Goal: Download file/media

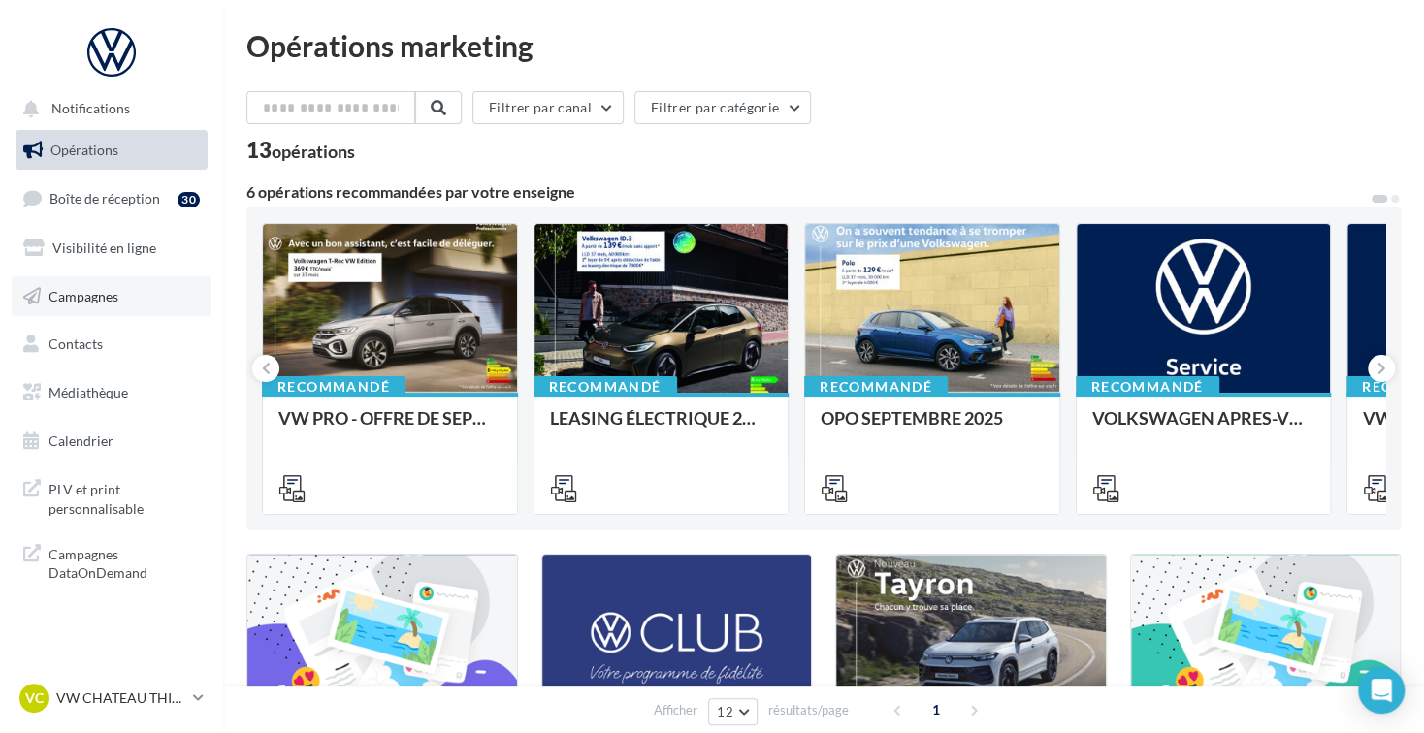
click at [119, 304] on link "Campagnes" at bounding box center [112, 296] width 200 height 41
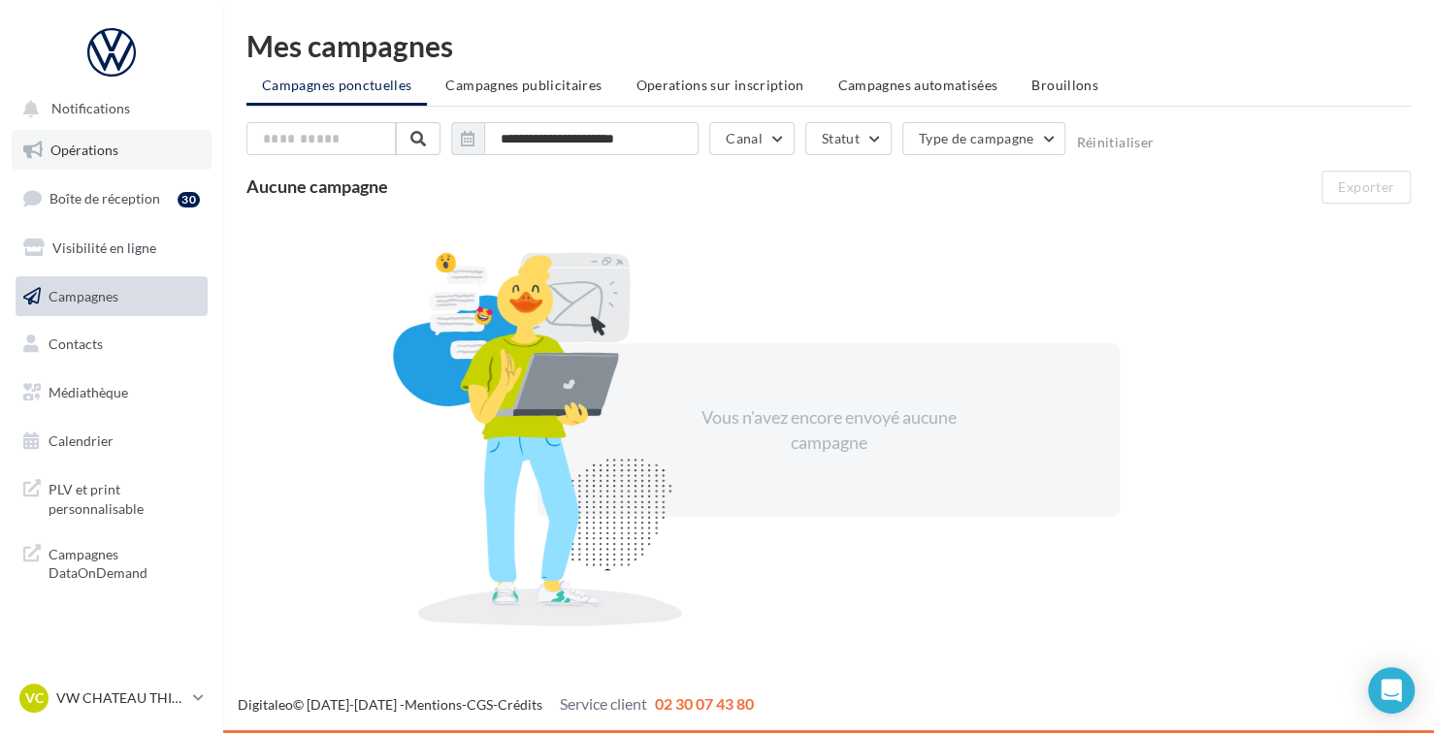
click at [98, 162] on link "Opérations" at bounding box center [112, 150] width 200 height 41
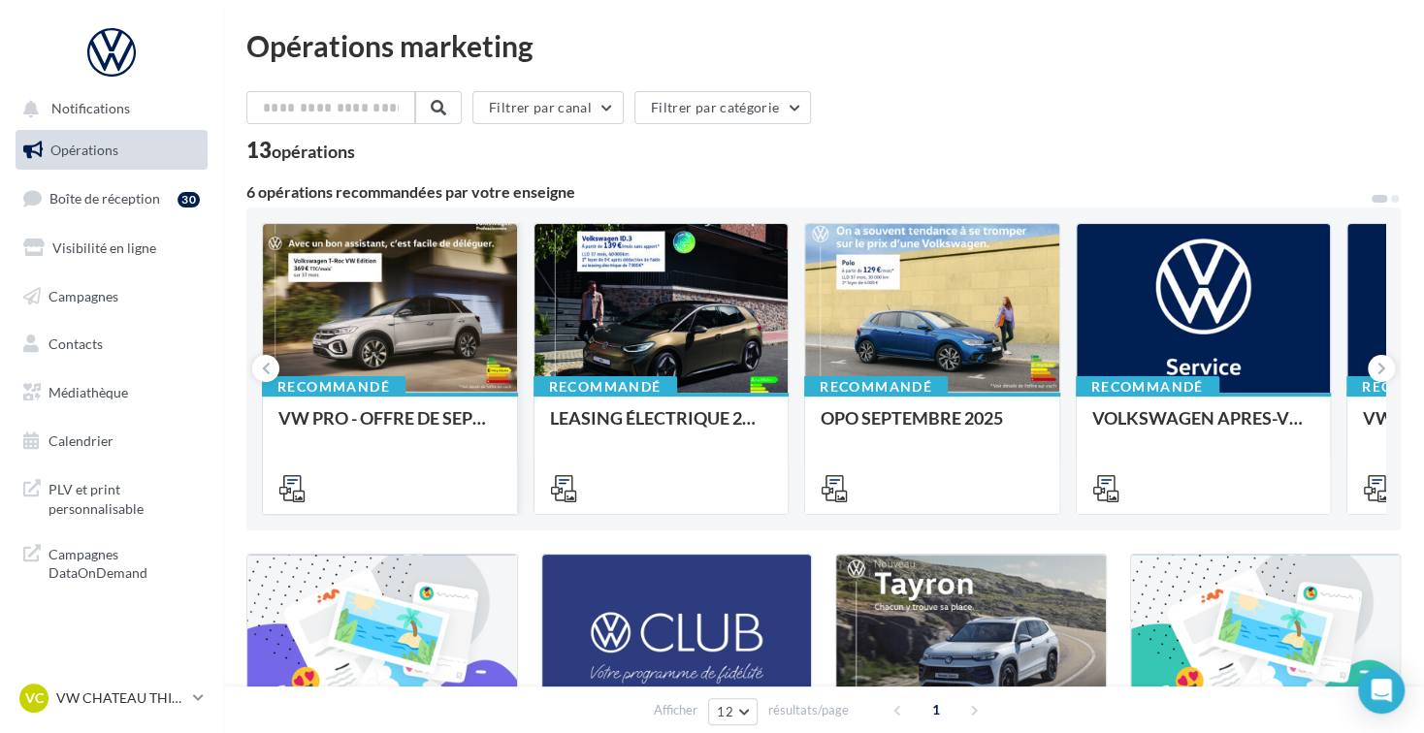
click at [425, 343] on div at bounding box center [390, 309] width 254 height 171
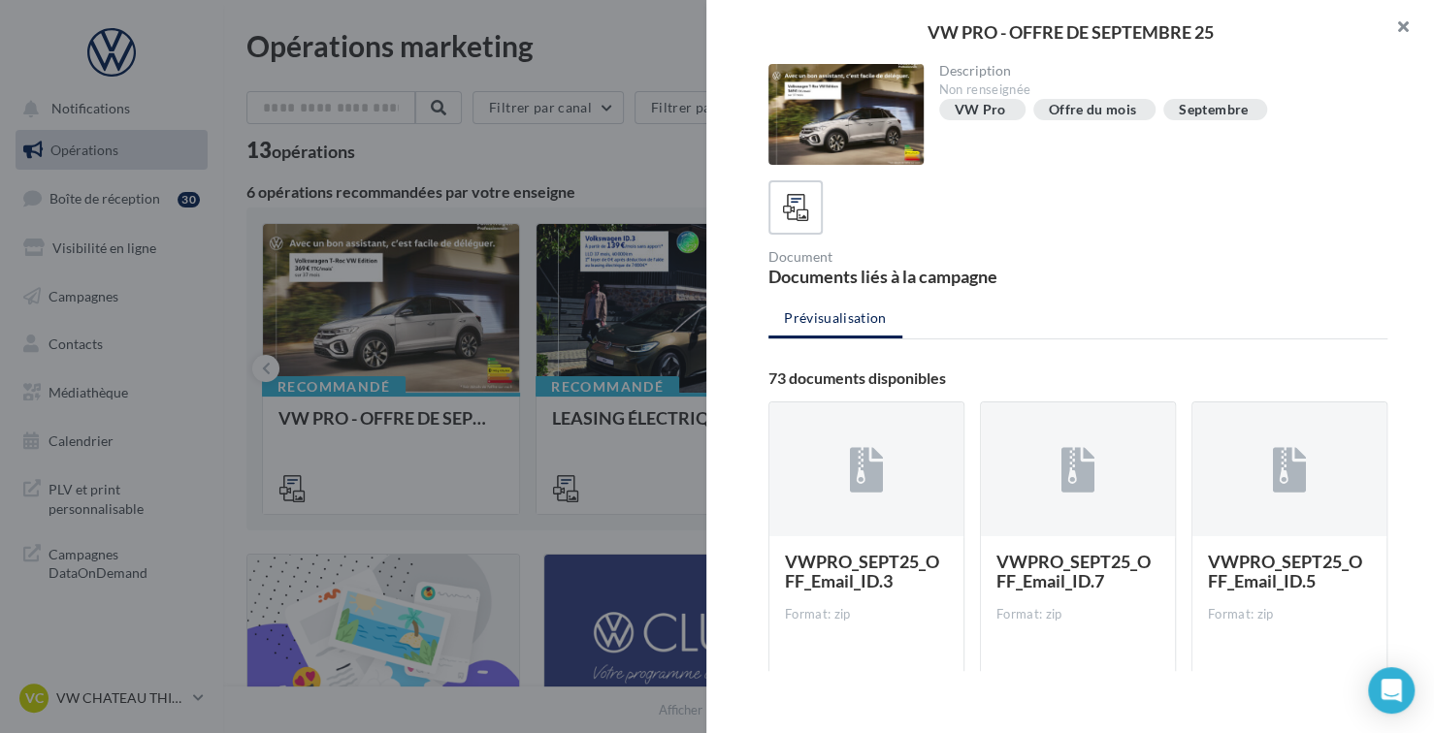
click at [1400, 21] on button "button" at bounding box center [1395, 29] width 78 height 58
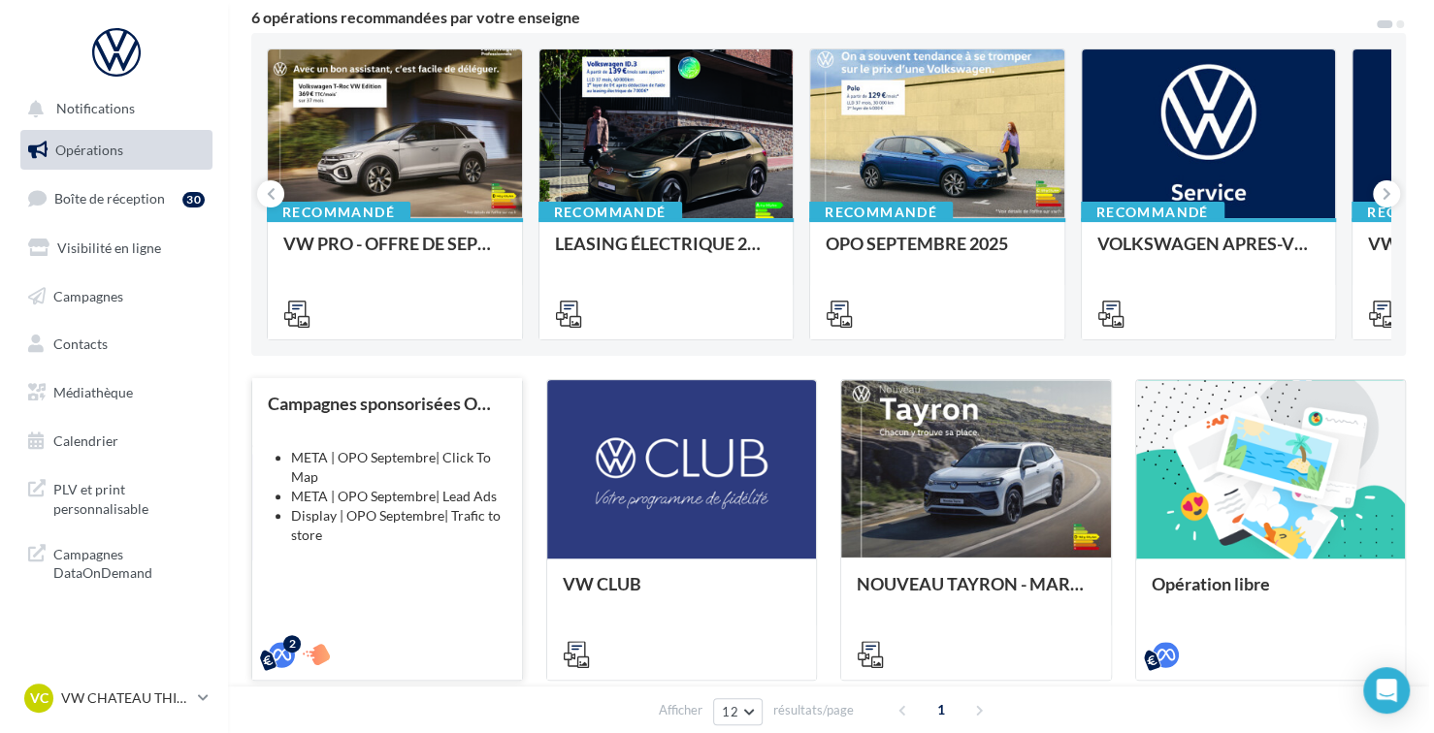
scroll to position [194, 0]
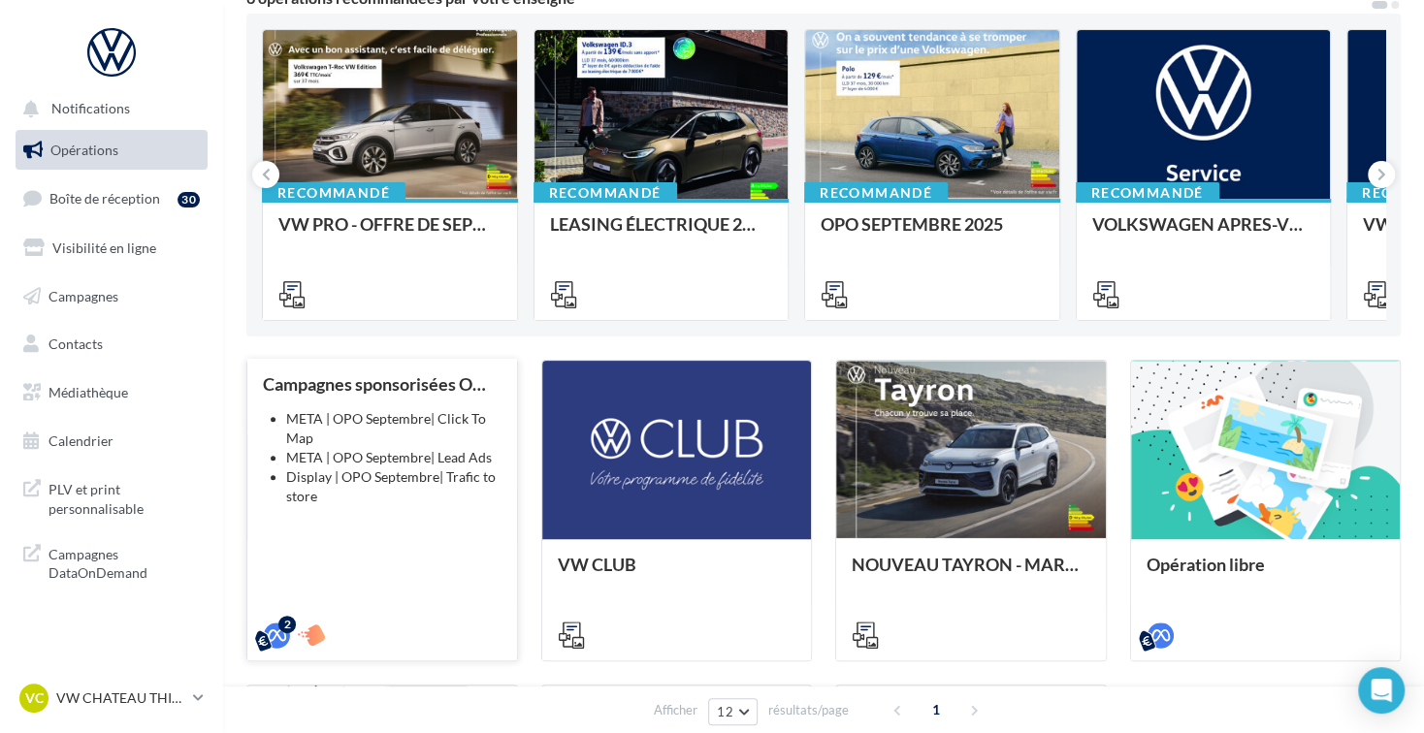
click at [400, 509] on div "Campagnes sponsorisées OPO Septembre META | OPO Septembre| Click To Map META | …" at bounding box center [382, 509] width 239 height 270
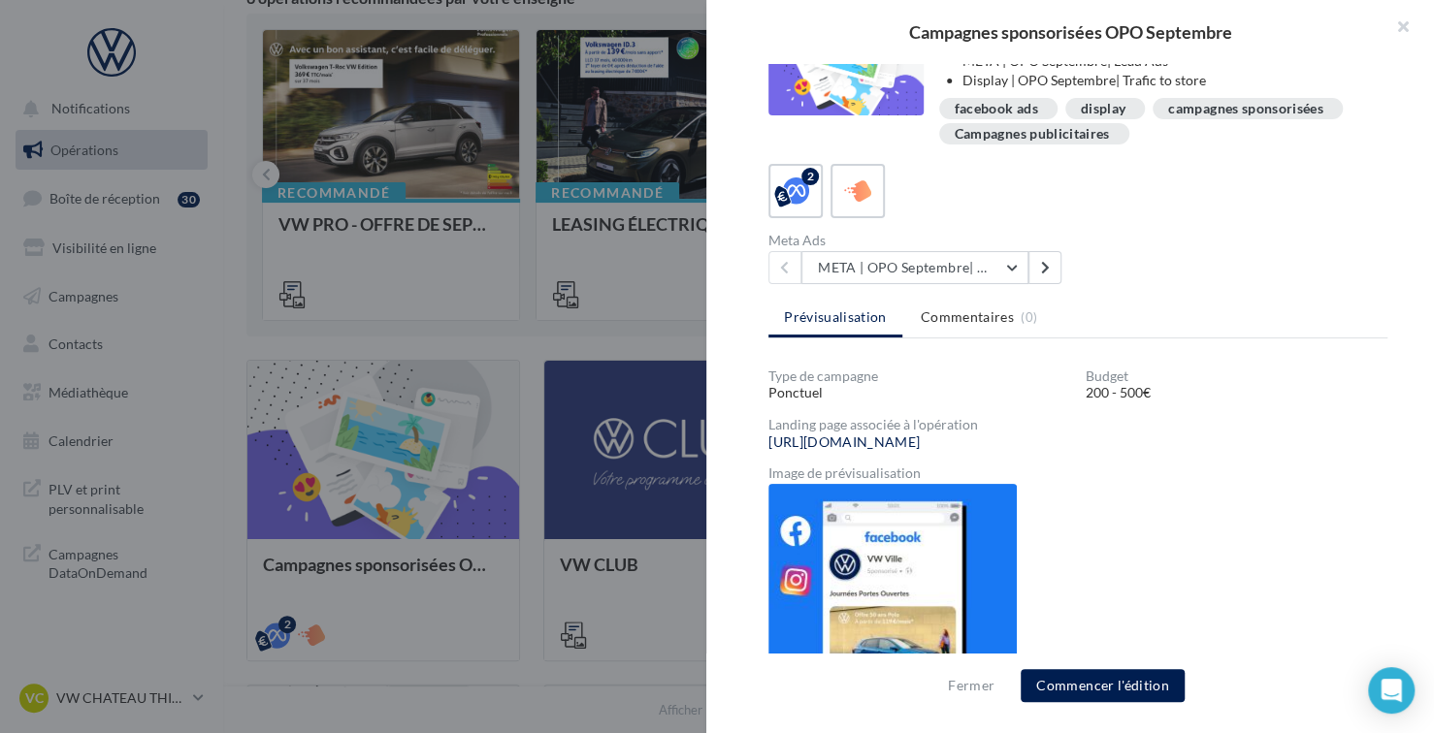
scroll to position [78, 0]
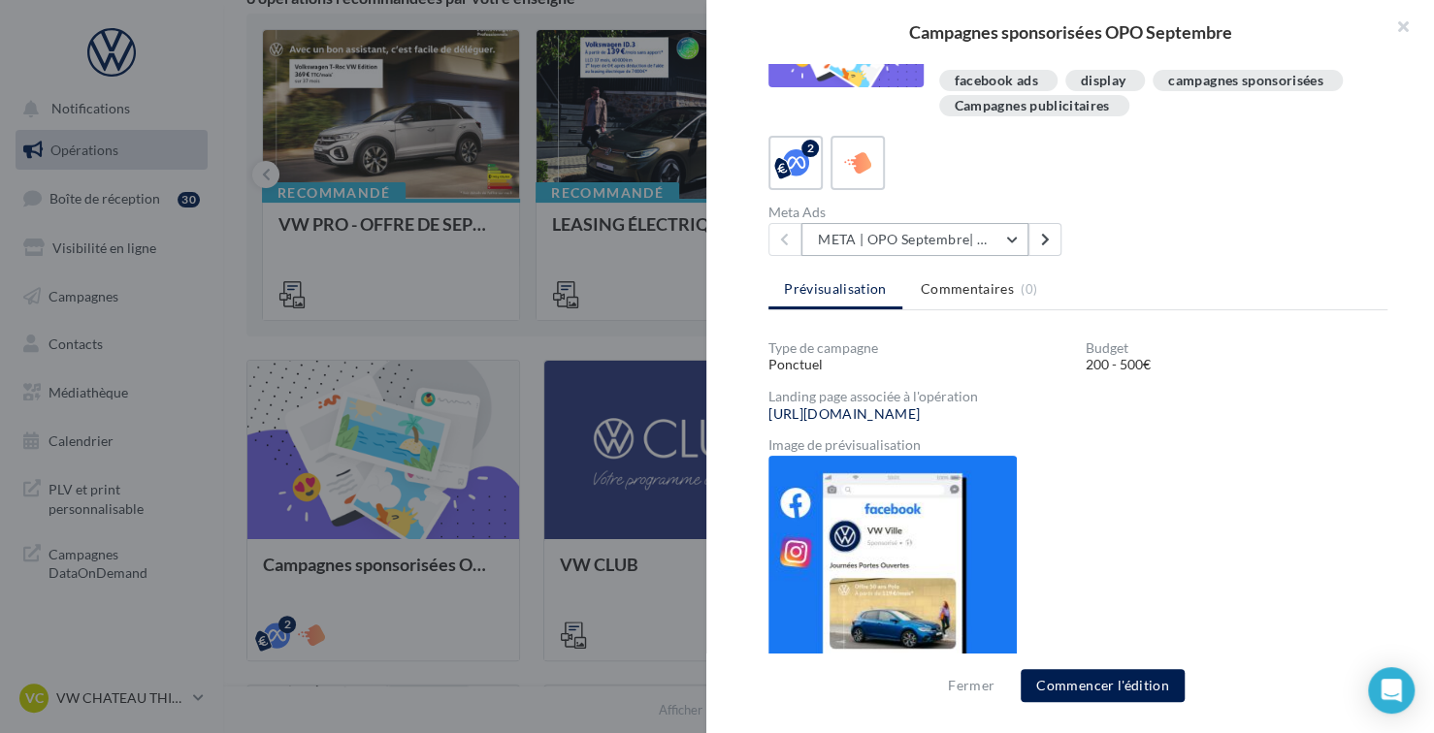
click at [1013, 237] on button "META | OPO Septembre| Click To Map" at bounding box center [914, 239] width 227 height 33
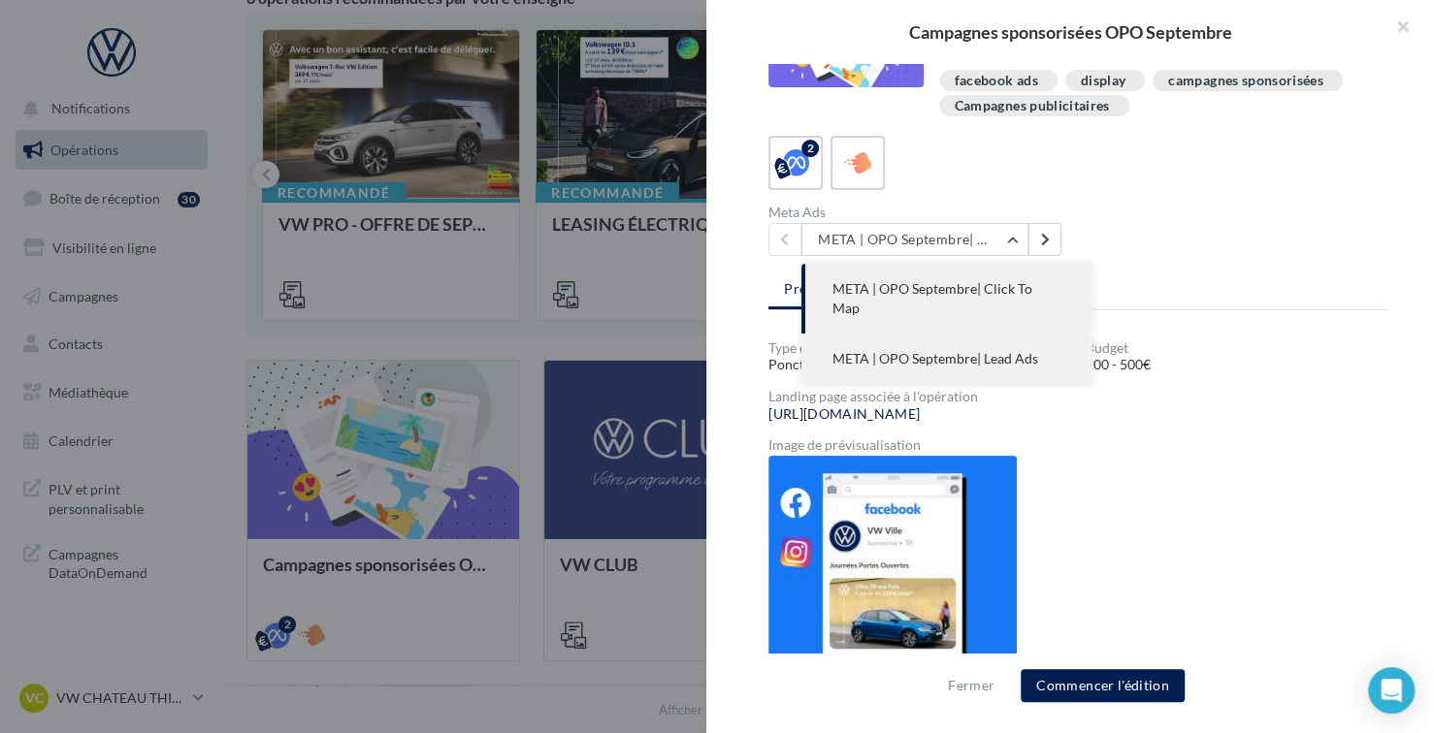
click at [1023, 349] on button "META | OPO Septembre| Lead Ads" at bounding box center [946, 359] width 291 height 50
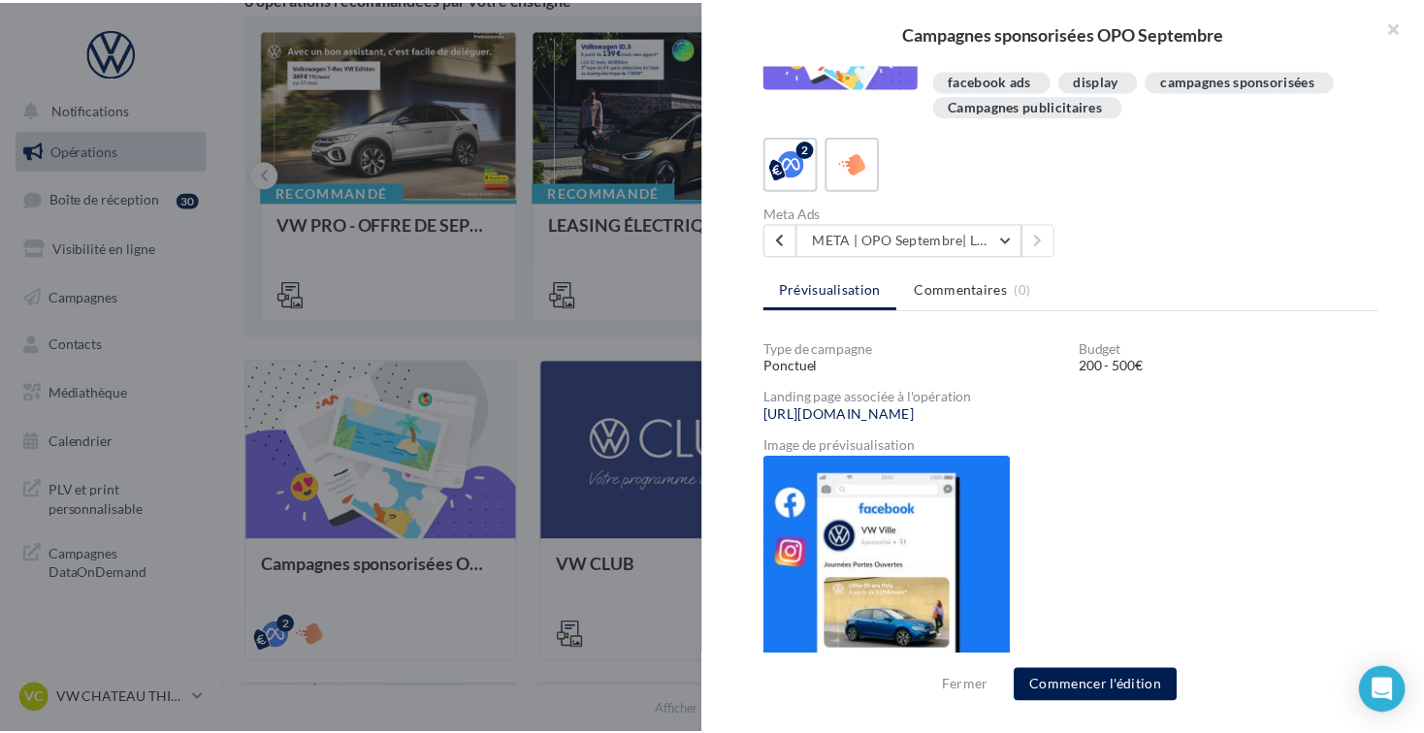
scroll to position [32, 0]
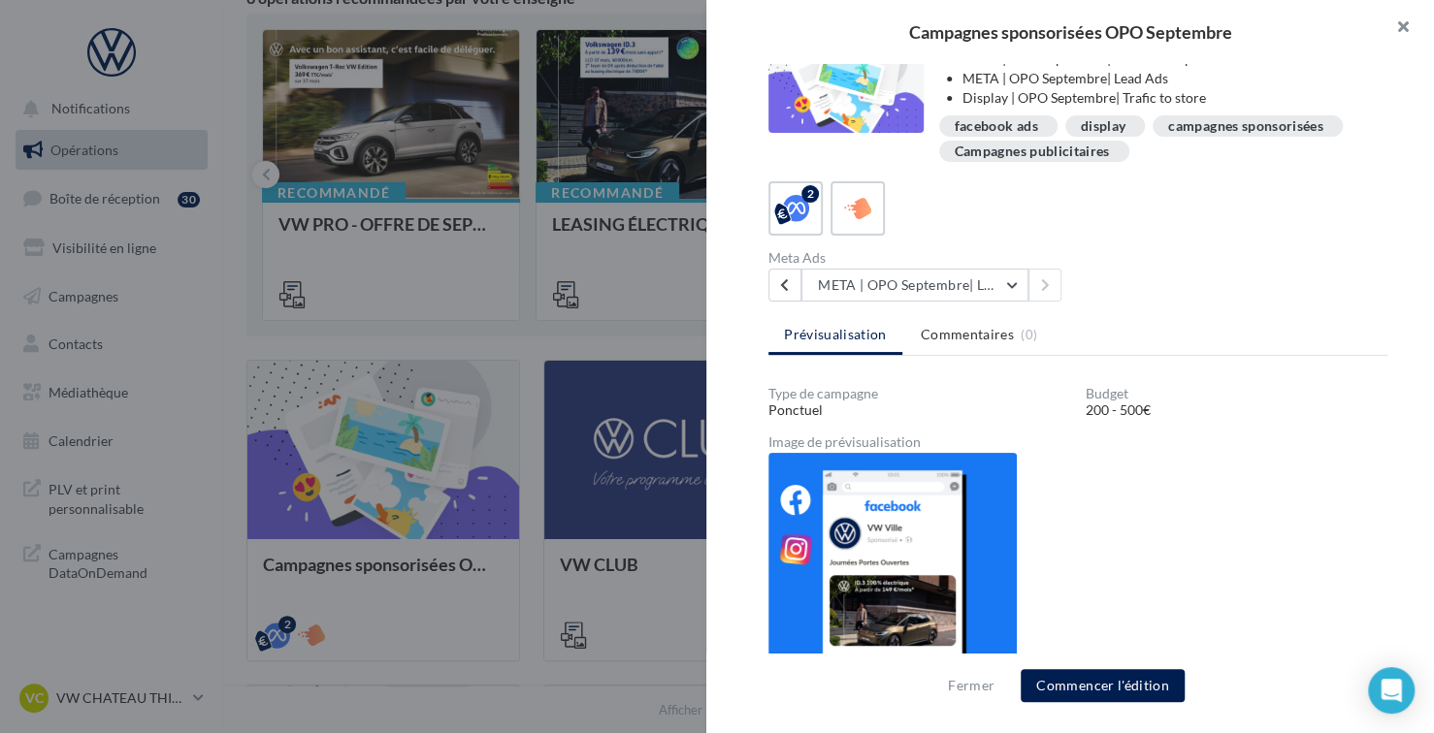
click at [1397, 24] on button "button" at bounding box center [1395, 29] width 78 height 58
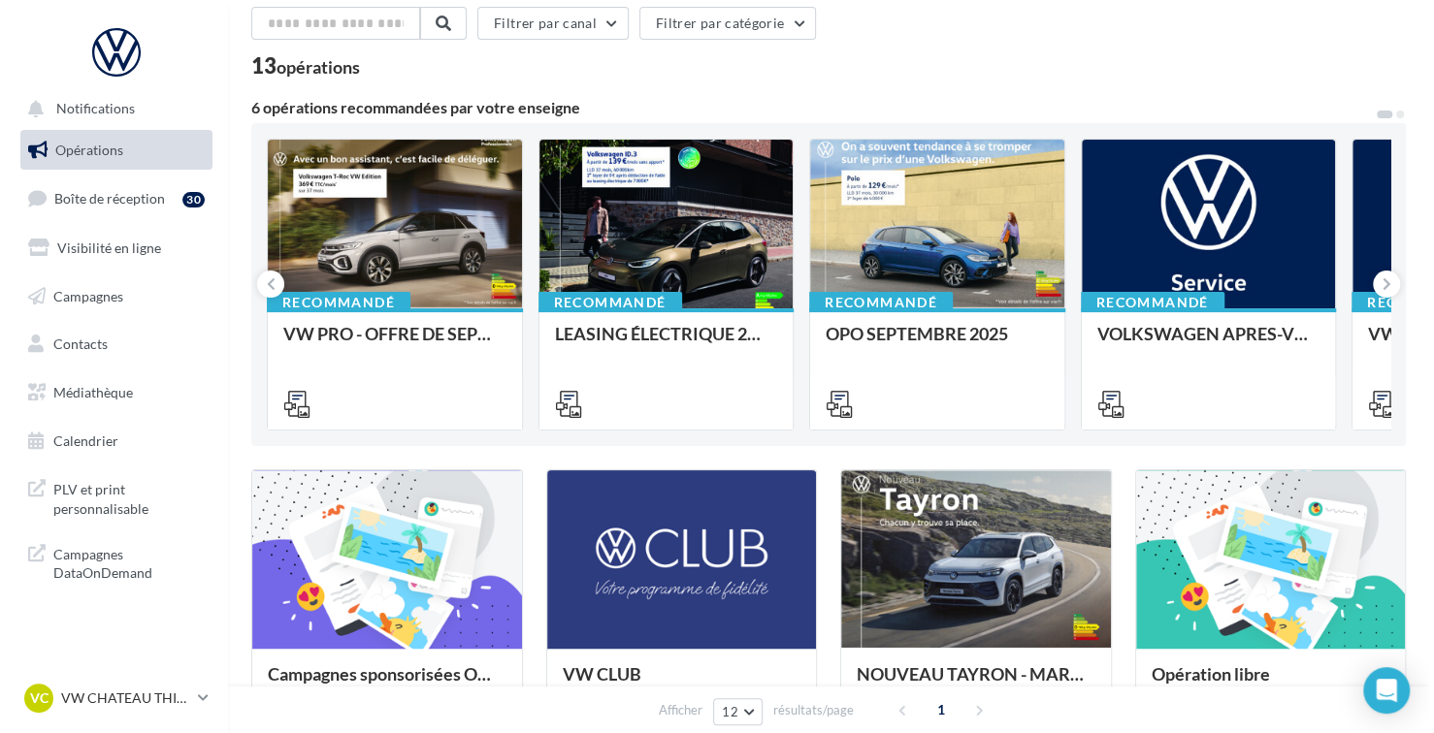
scroll to position [0, 0]
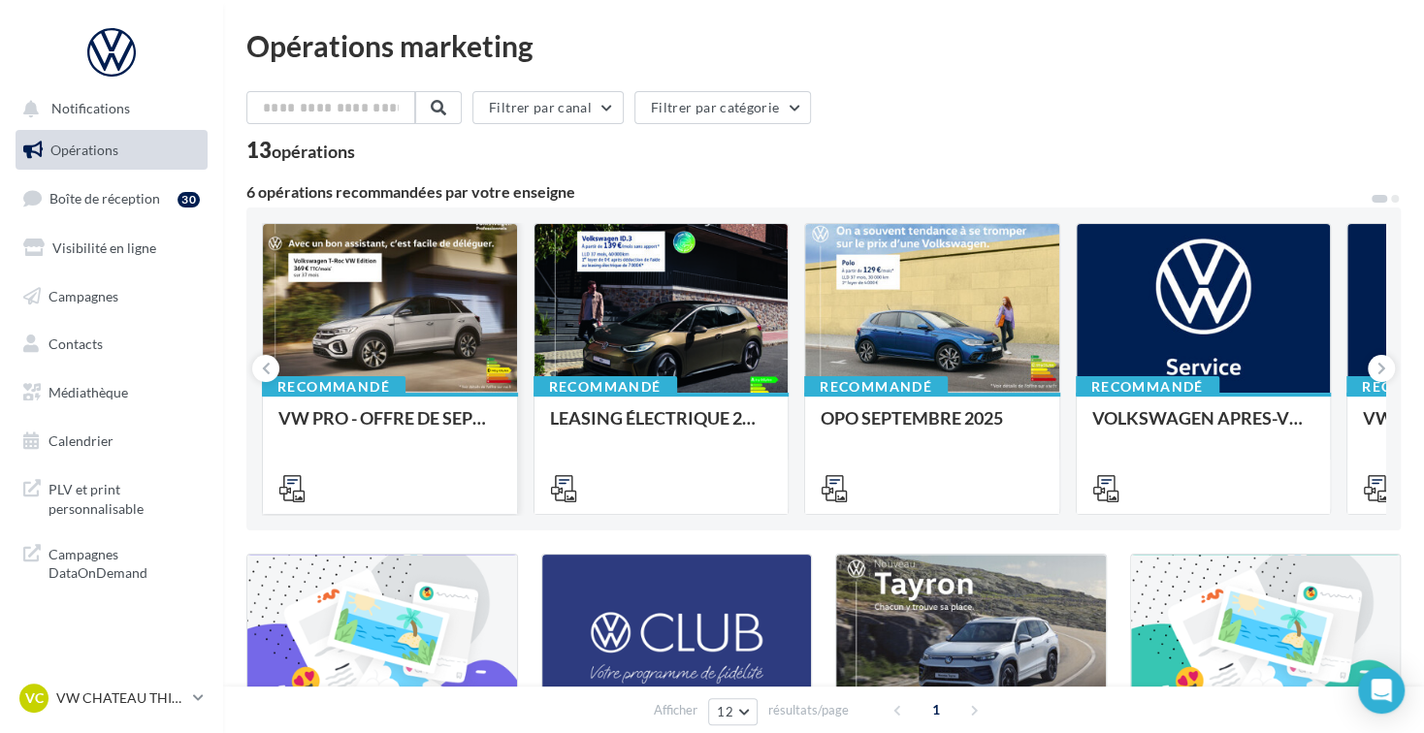
click at [420, 347] on div at bounding box center [390, 309] width 254 height 171
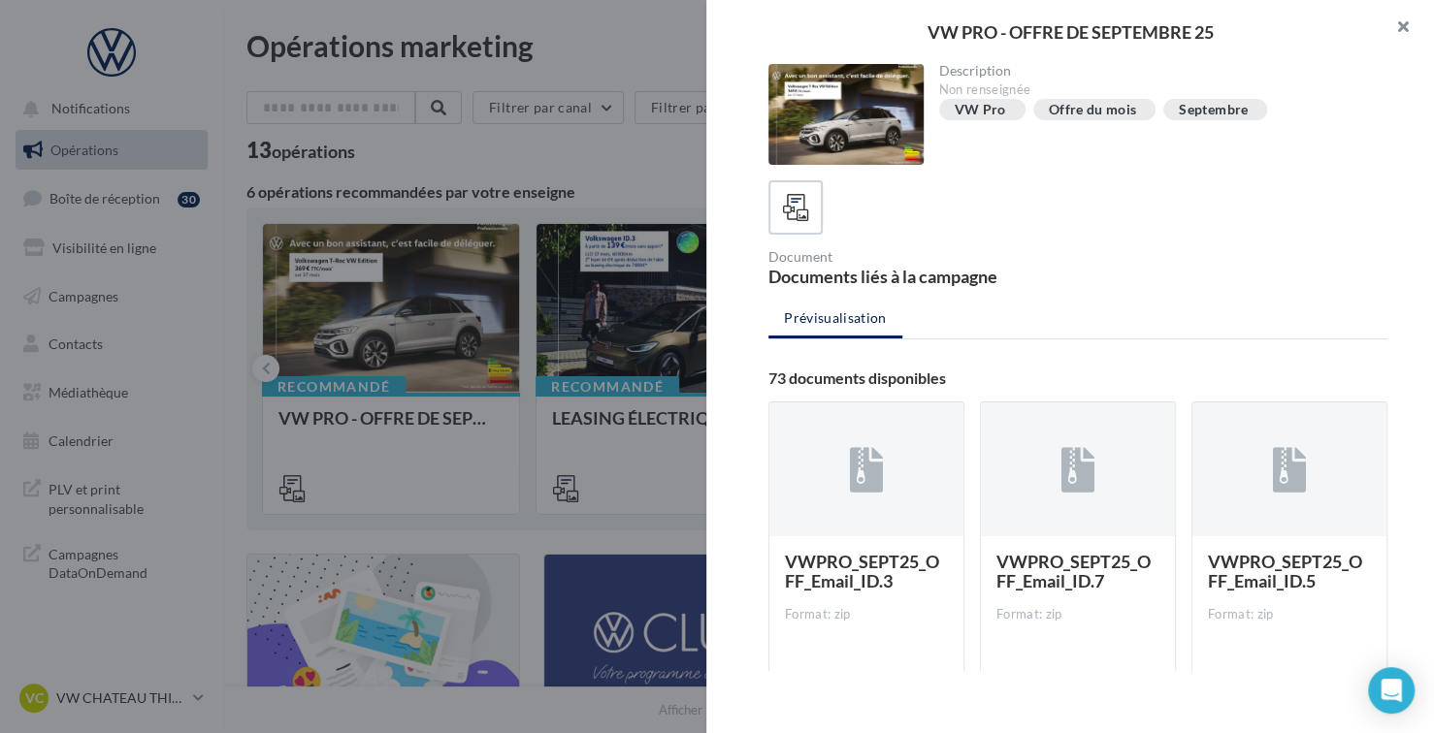
click at [1387, 27] on button "button" at bounding box center [1395, 29] width 78 height 58
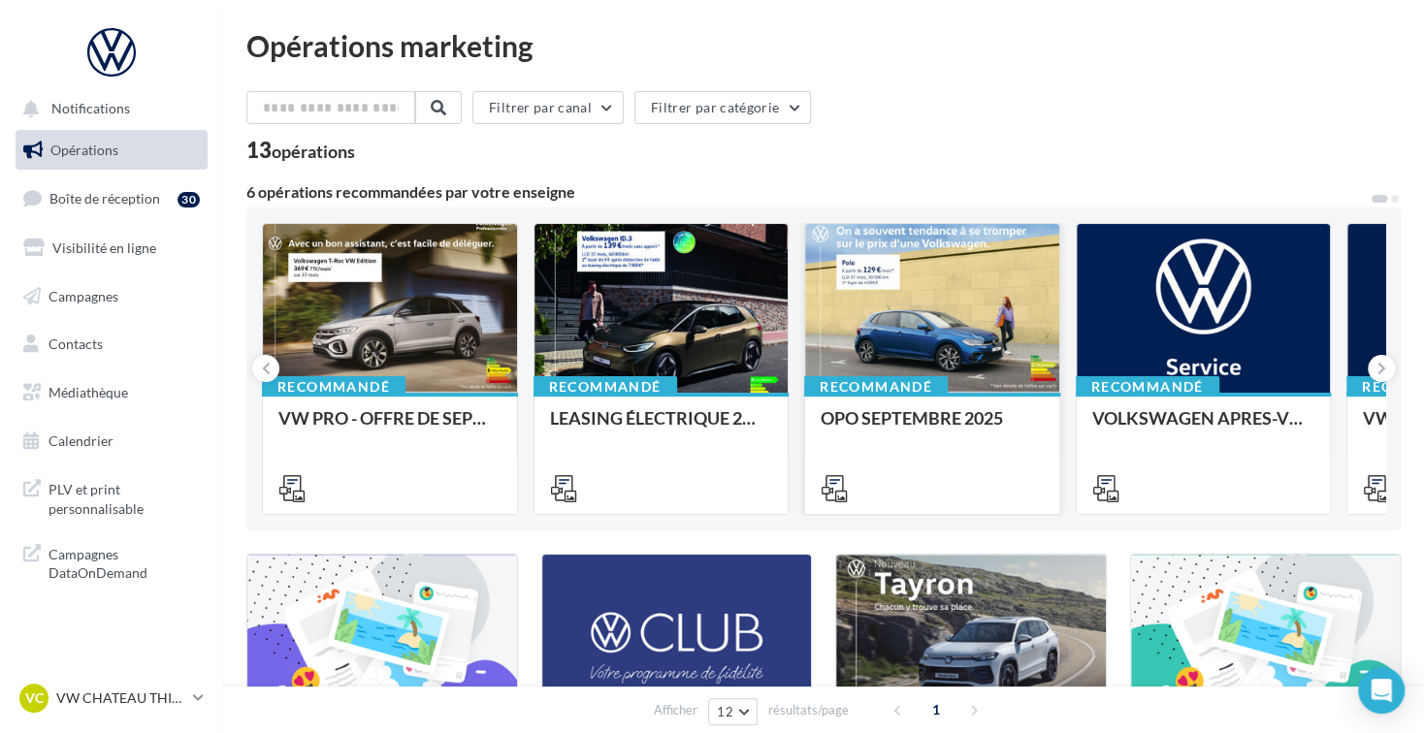
click at [925, 312] on div at bounding box center [932, 309] width 254 height 171
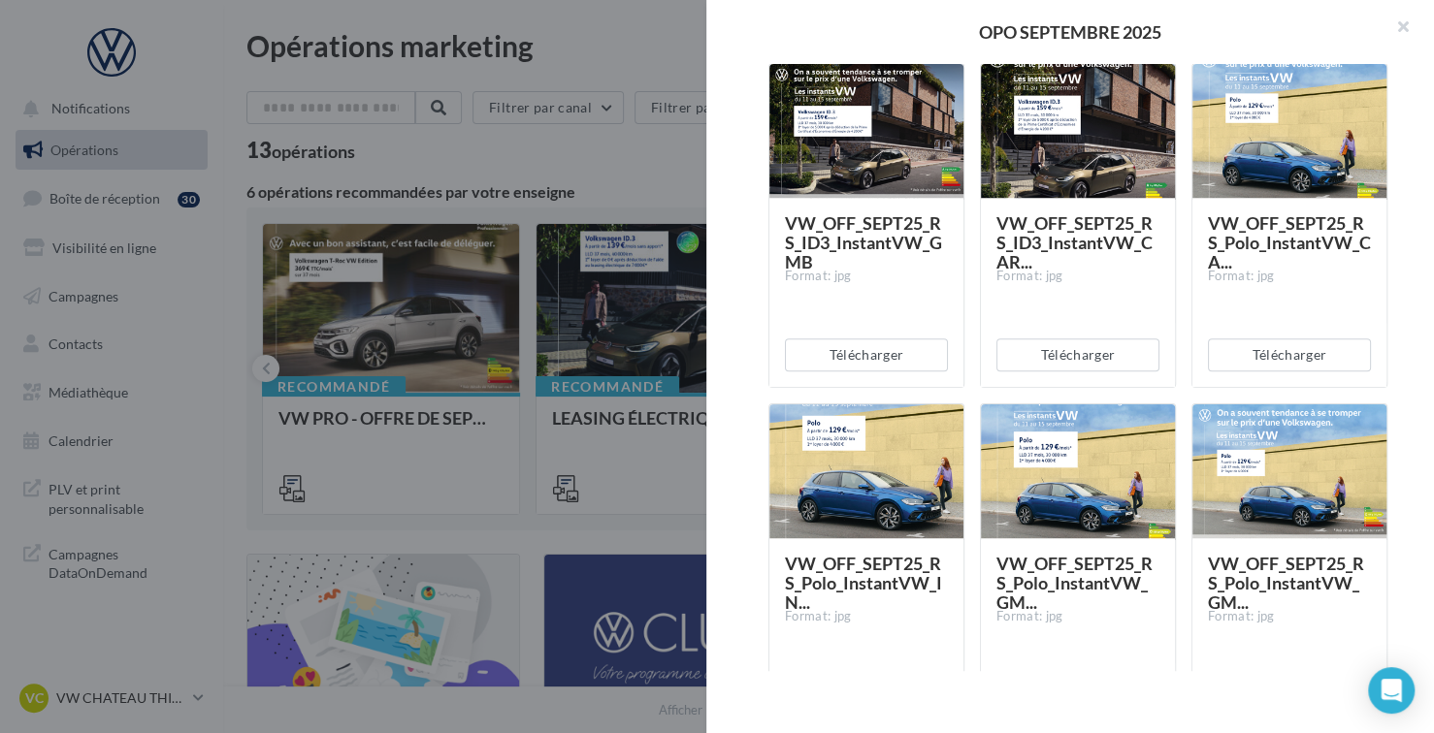
scroll to position [582, 0]
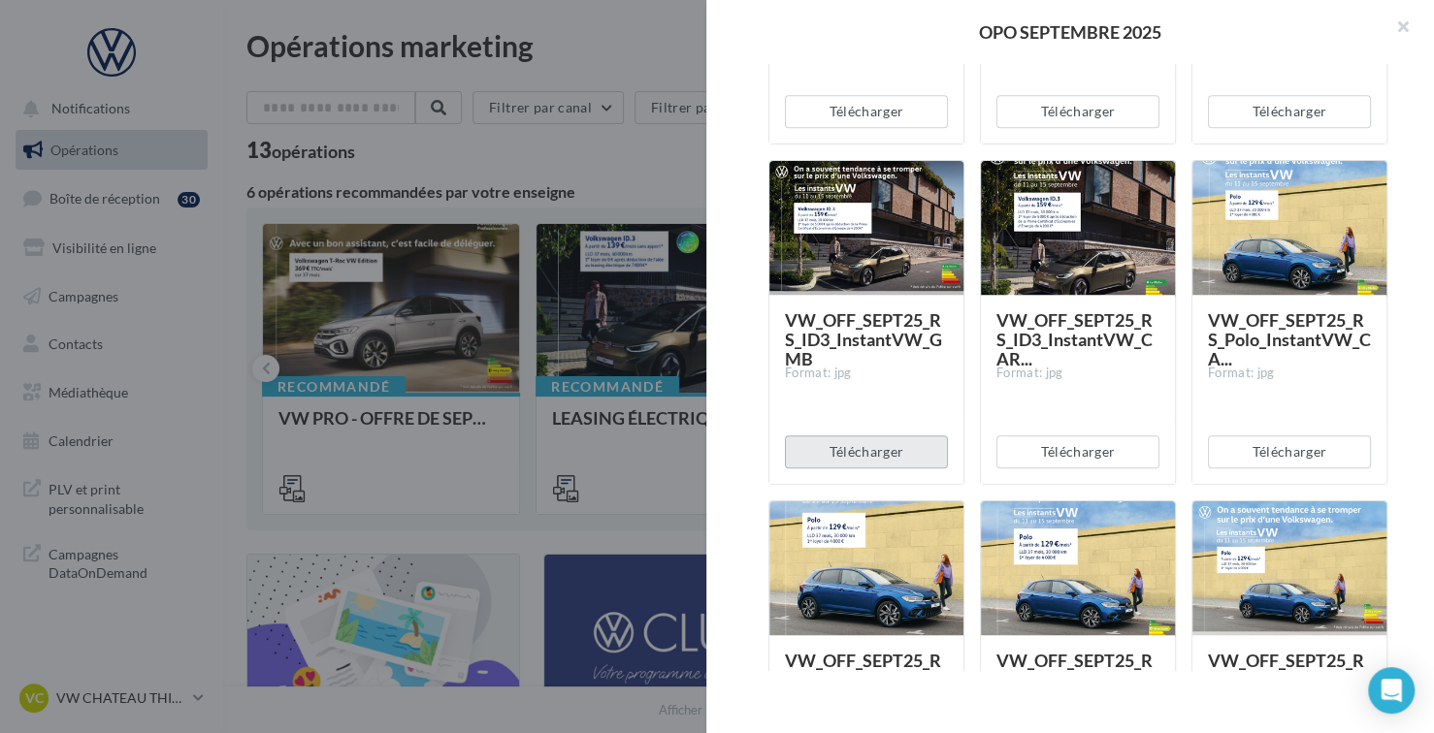
click at [907, 454] on button "Télécharger" at bounding box center [866, 452] width 163 height 33
click at [1396, 44] on button "button" at bounding box center [1395, 29] width 78 height 58
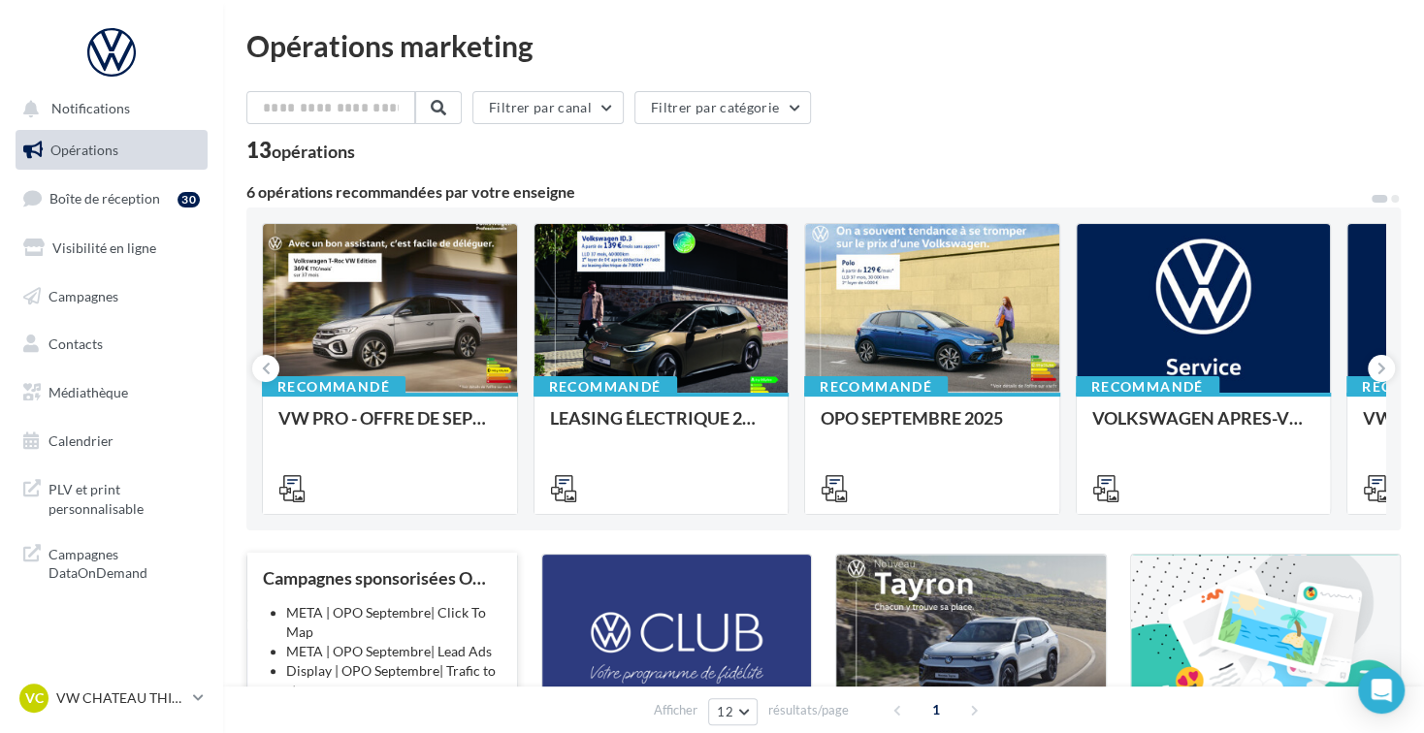
click at [450, 599] on div "Campagnes sponsorisées OPO Septembre META | OPO Septembre| Click To Map META | …" at bounding box center [382, 704] width 239 height 270
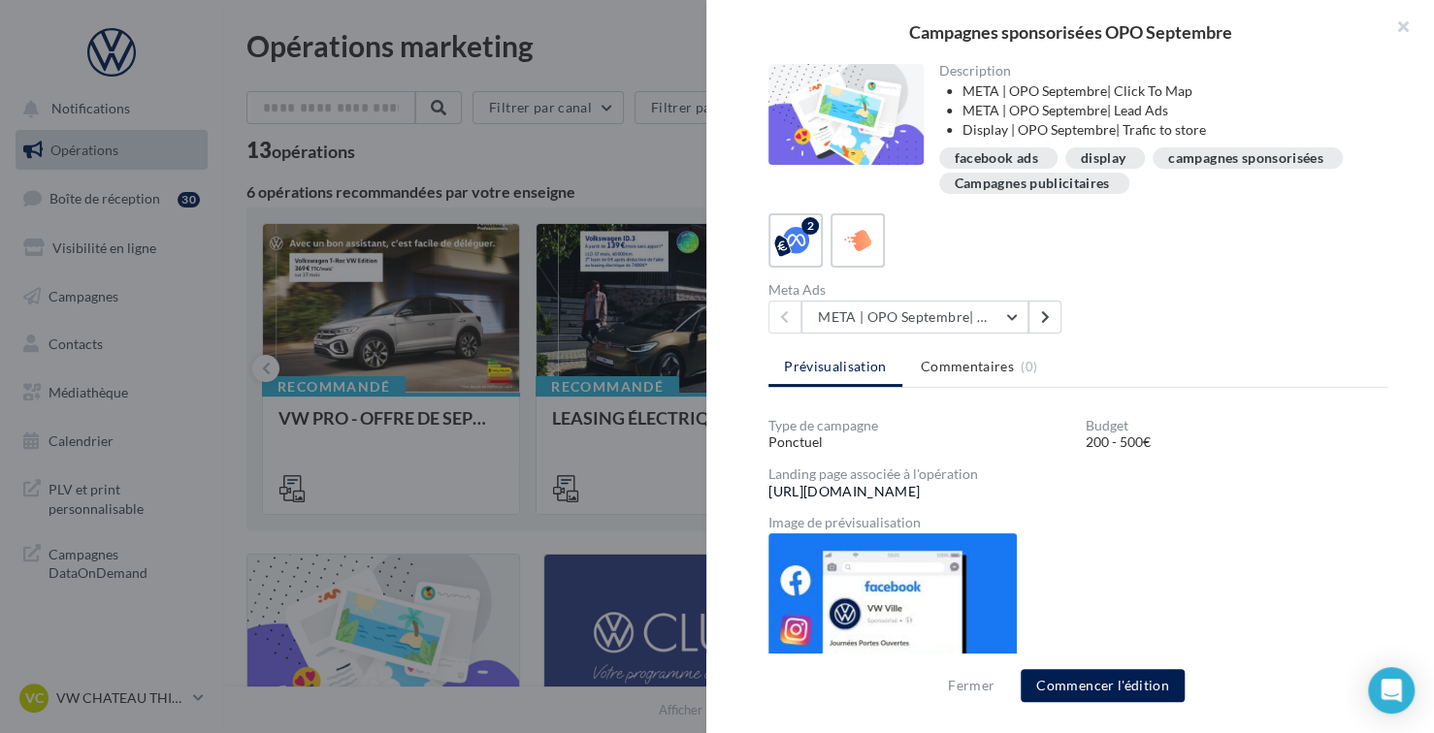
scroll to position [78, 0]
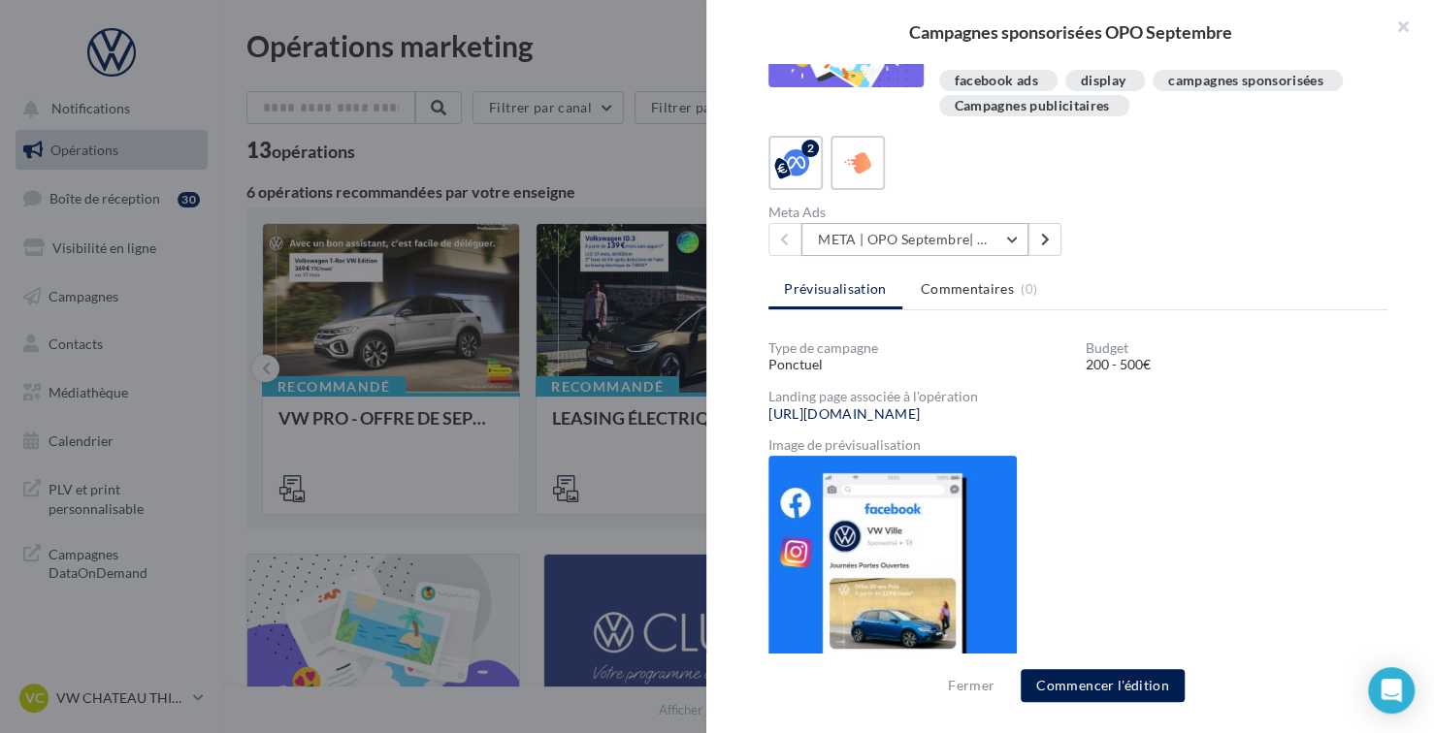
click at [893, 237] on button "META | OPO Septembre| Click To Map" at bounding box center [914, 239] width 227 height 33
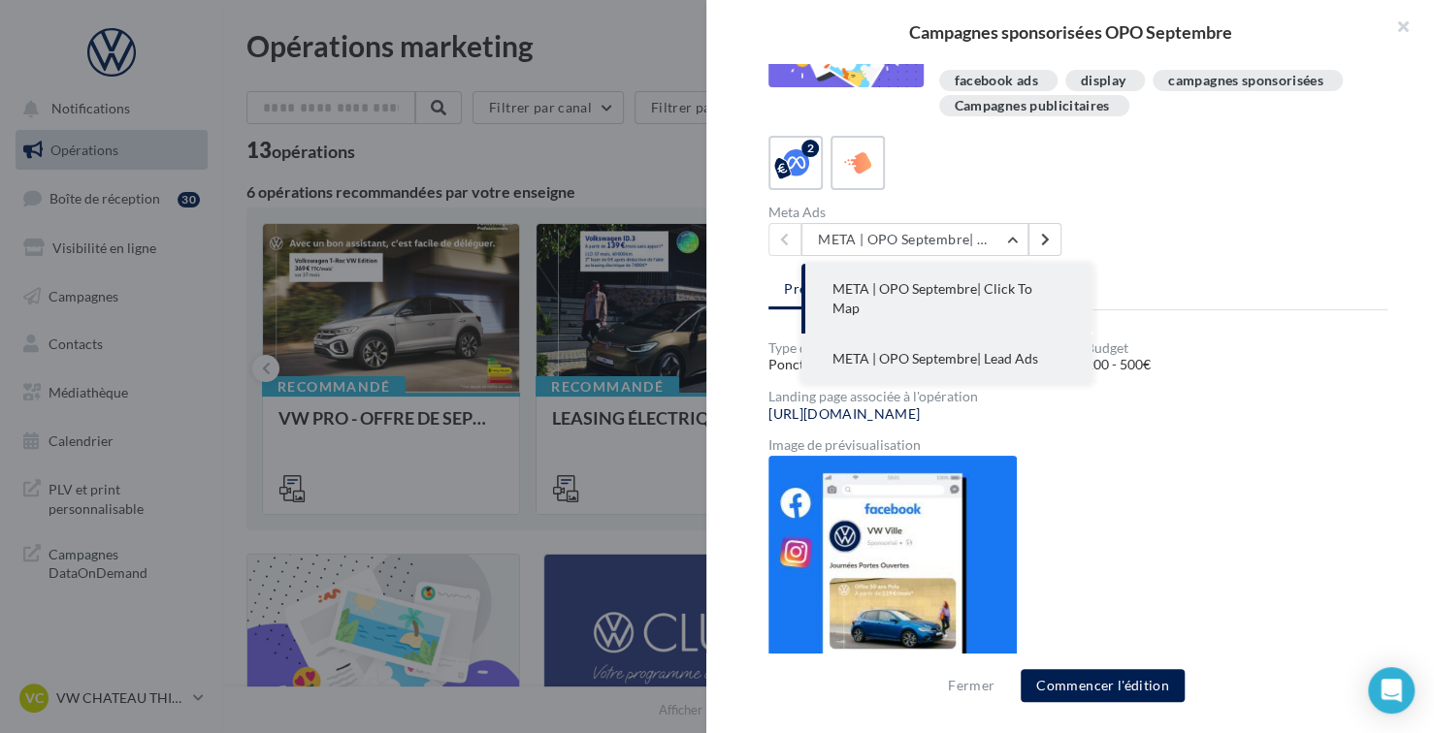
click at [905, 334] on button "META | OPO Septembre| Lead Ads" at bounding box center [946, 359] width 291 height 50
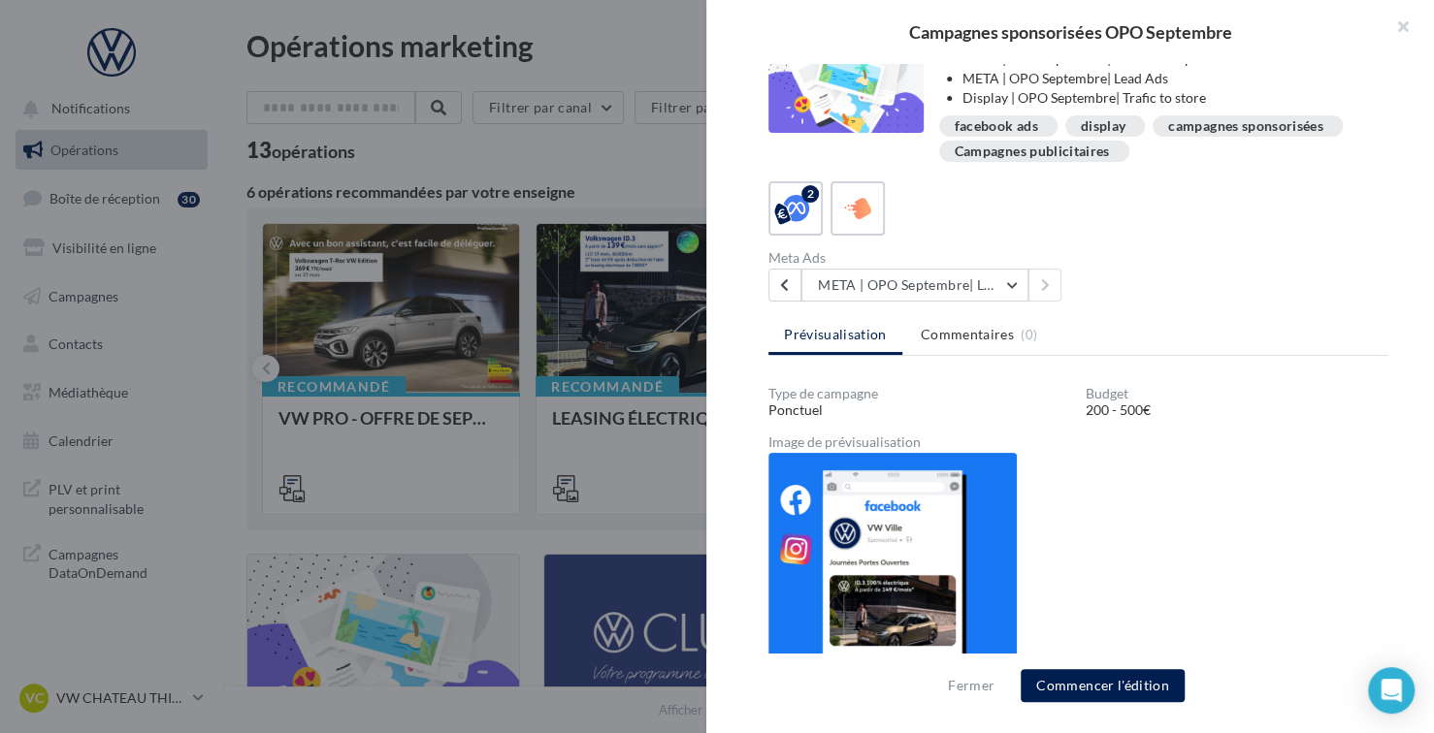
scroll to position [0, 0]
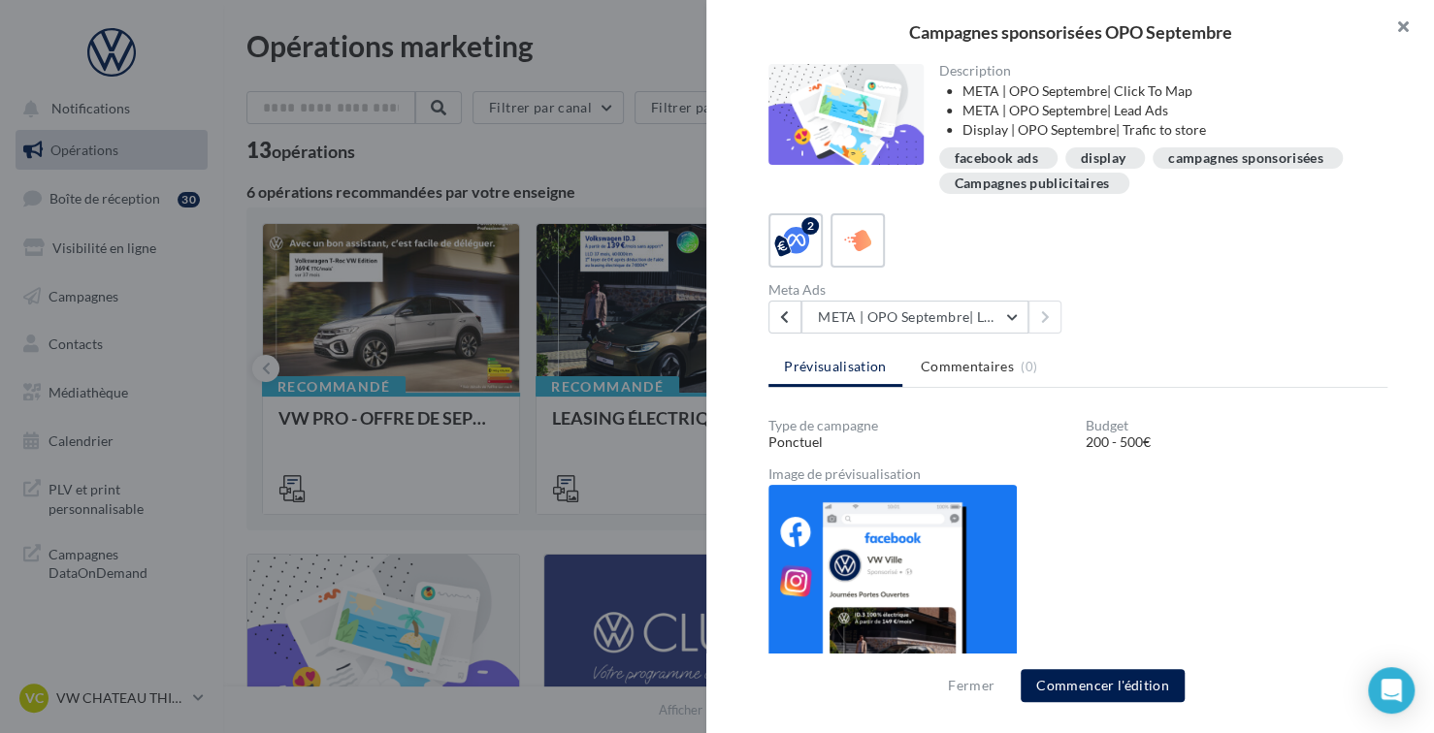
click at [1395, 29] on button "button" at bounding box center [1395, 29] width 78 height 58
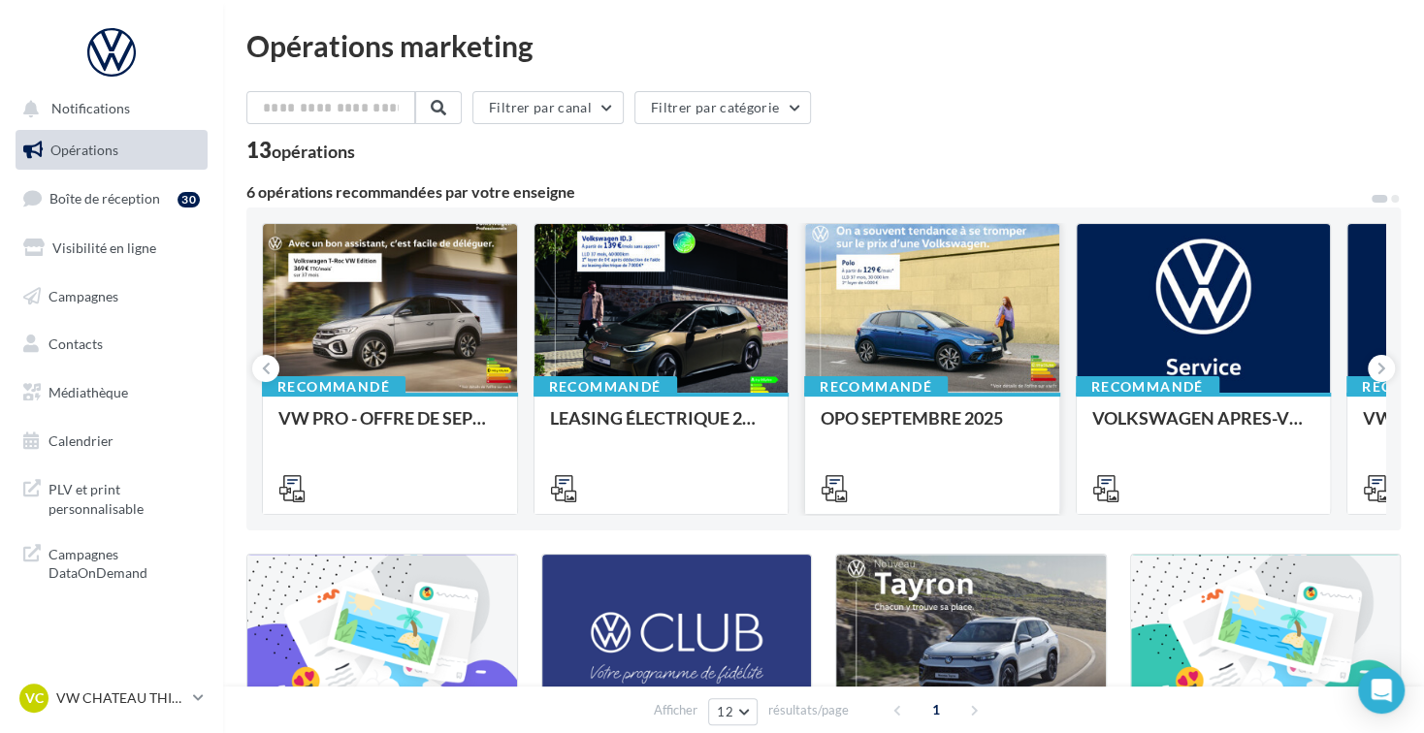
click at [930, 337] on div at bounding box center [932, 309] width 254 height 171
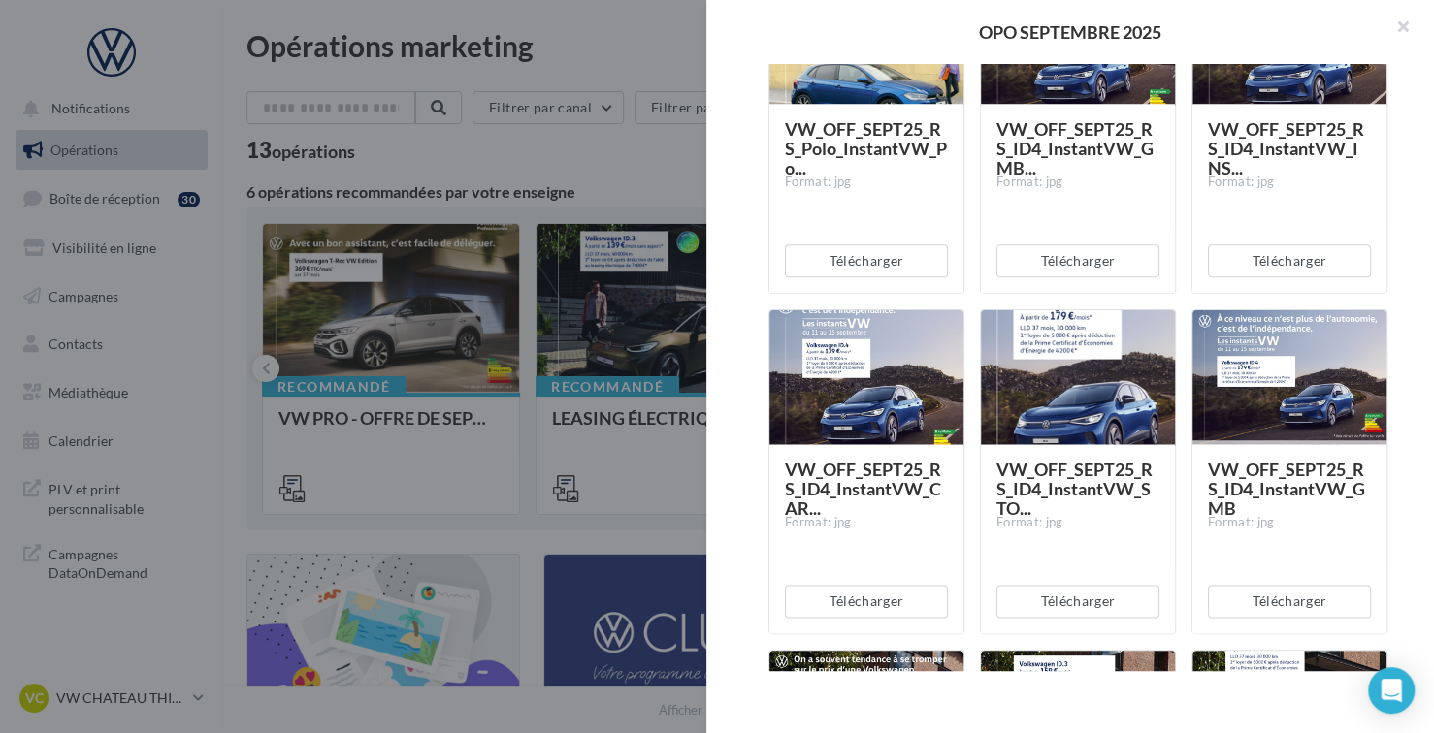
scroll to position [1455, 0]
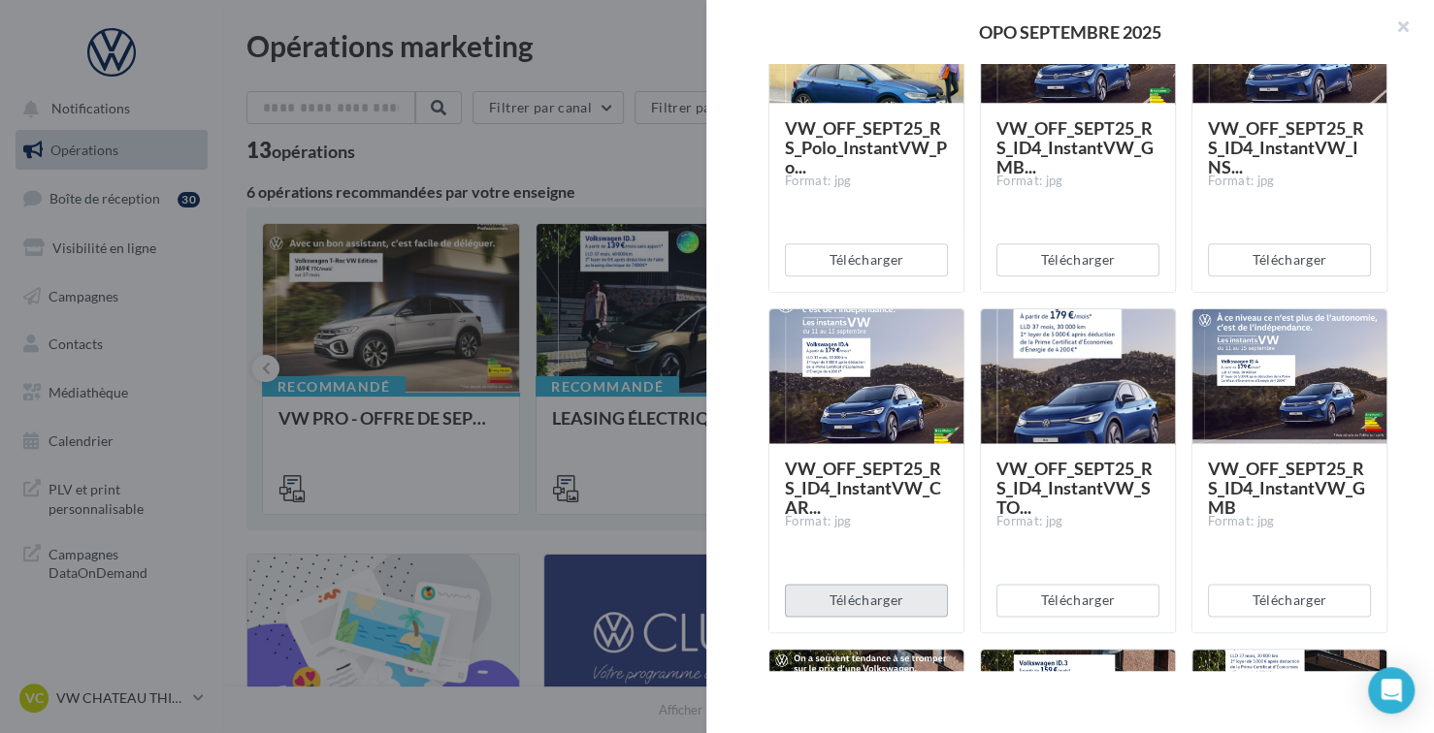
click at [835, 605] on button "Télécharger" at bounding box center [866, 600] width 163 height 33
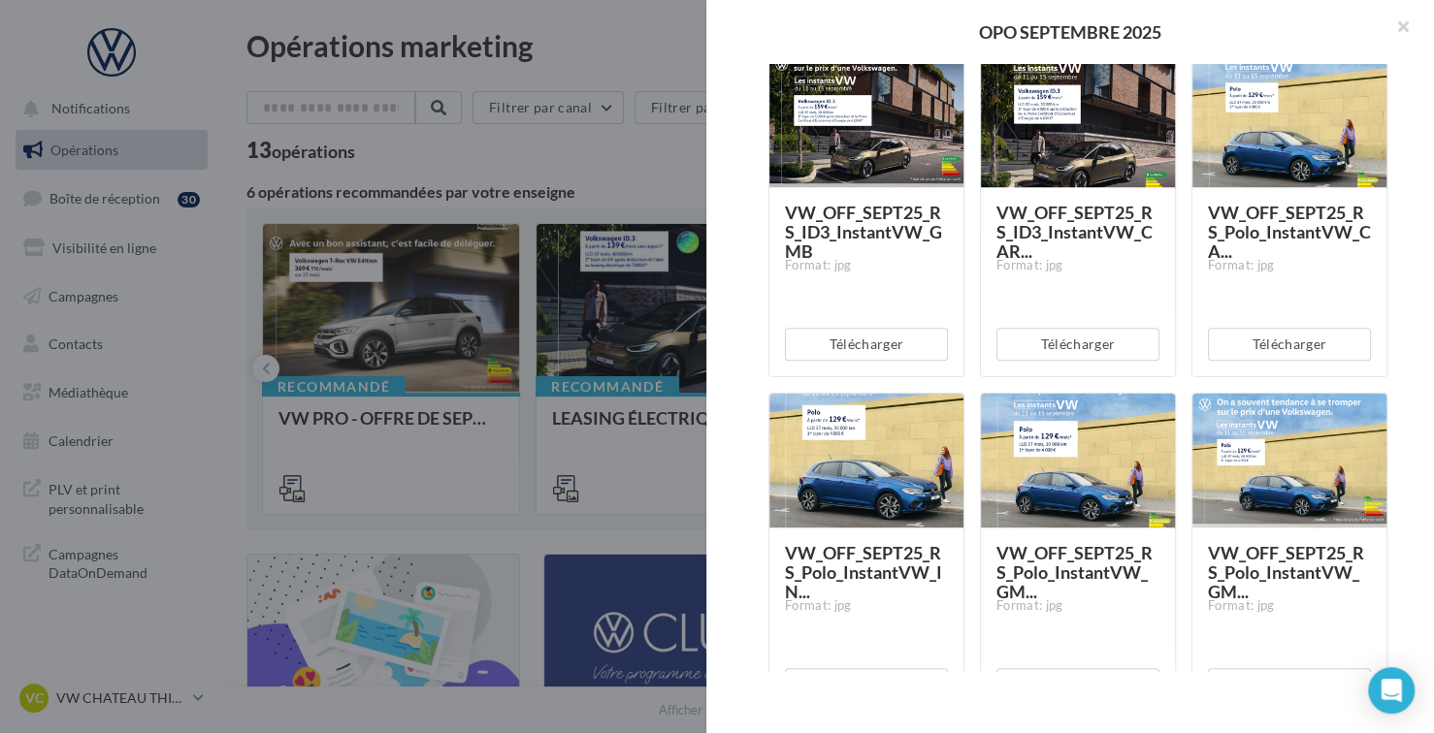
scroll to position [679, 0]
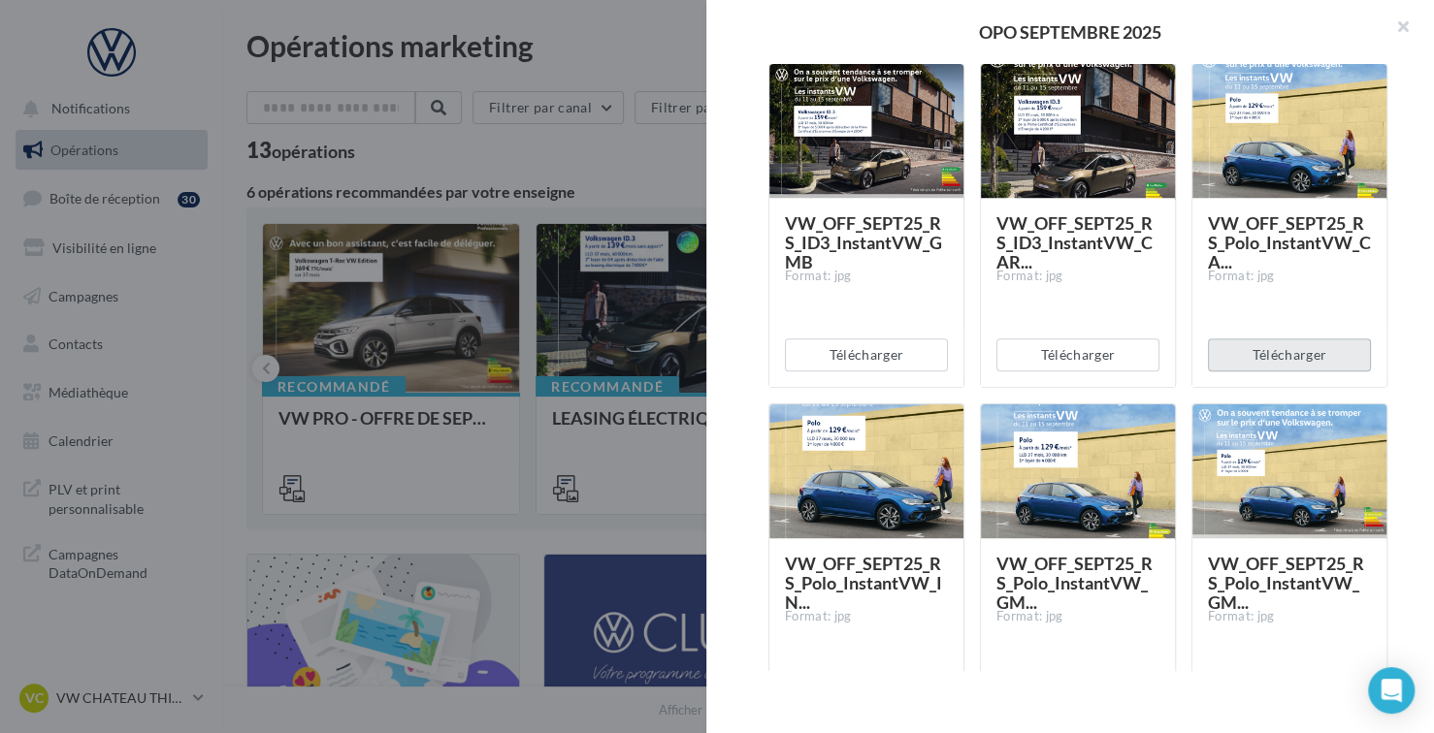
click at [1223, 343] on button "Télécharger" at bounding box center [1289, 355] width 163 height 33
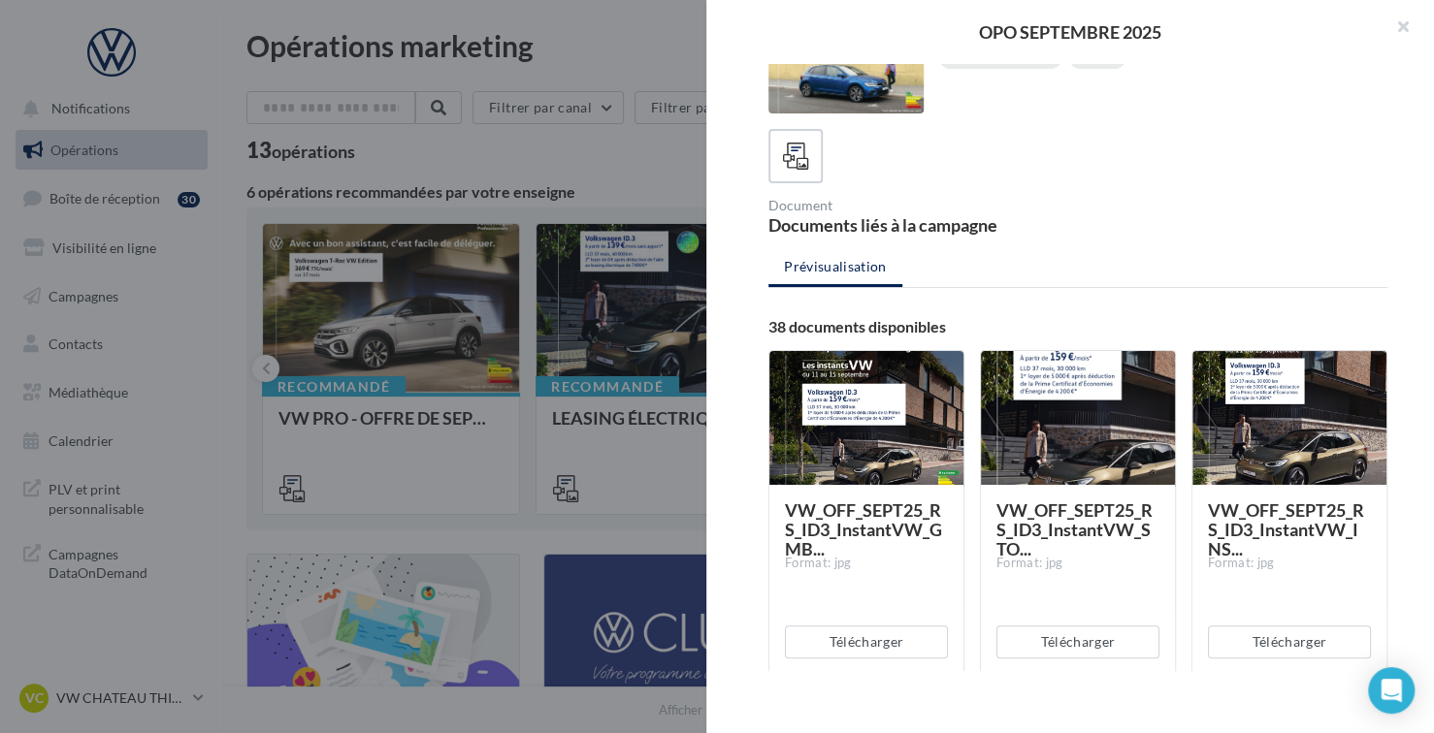
scroll to position [51, 0]
